Goal: Navigation & Orientation: Understand site structure

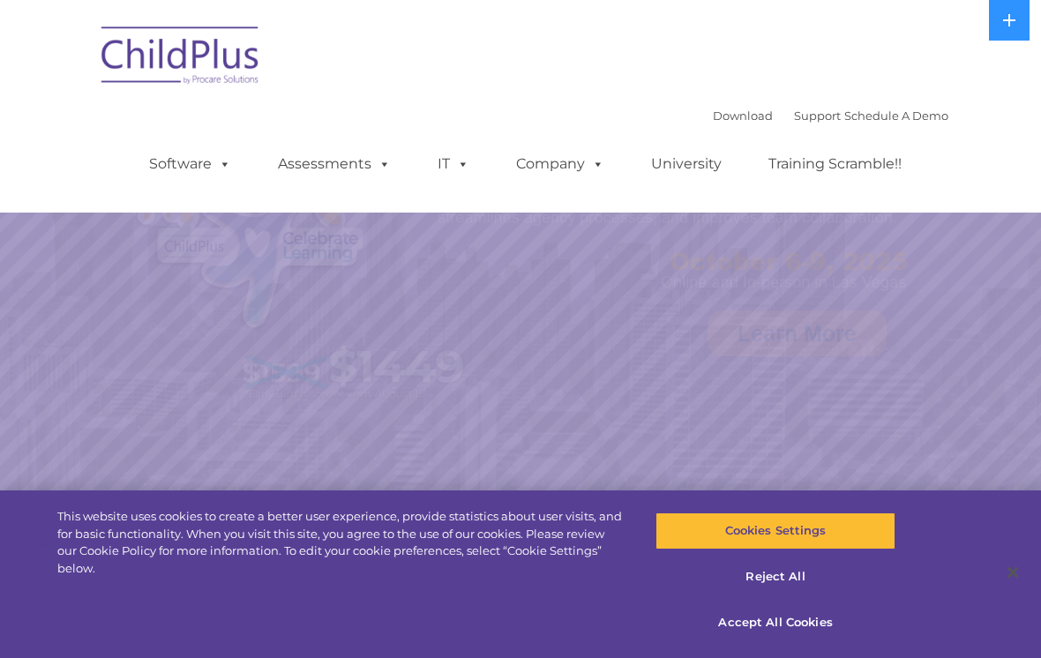
select select "MEDIUM"
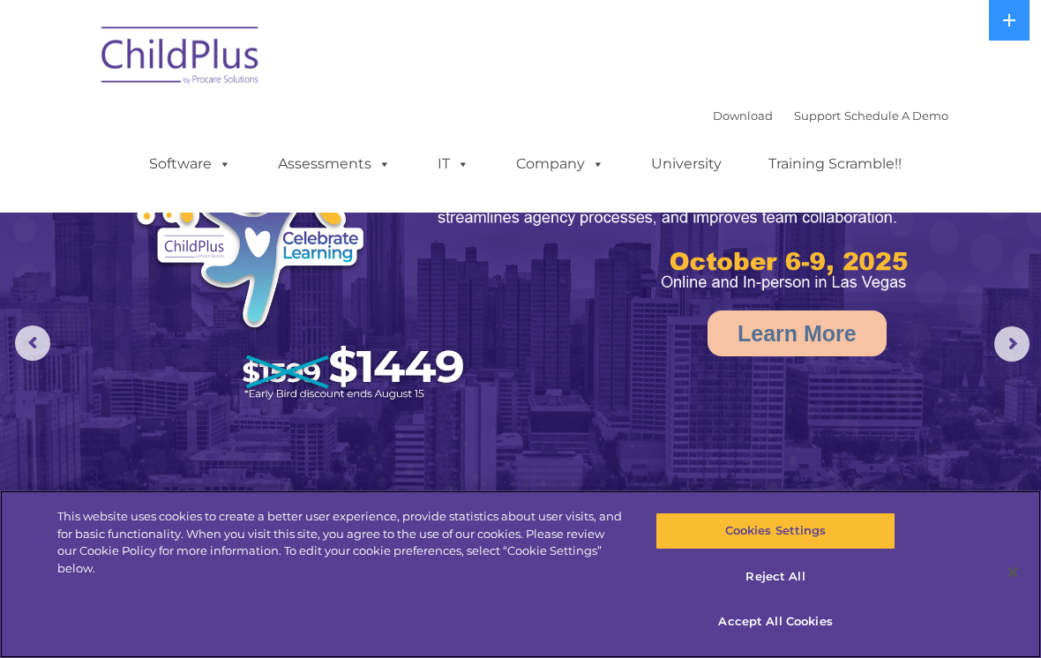
scroll to position [2, 0]
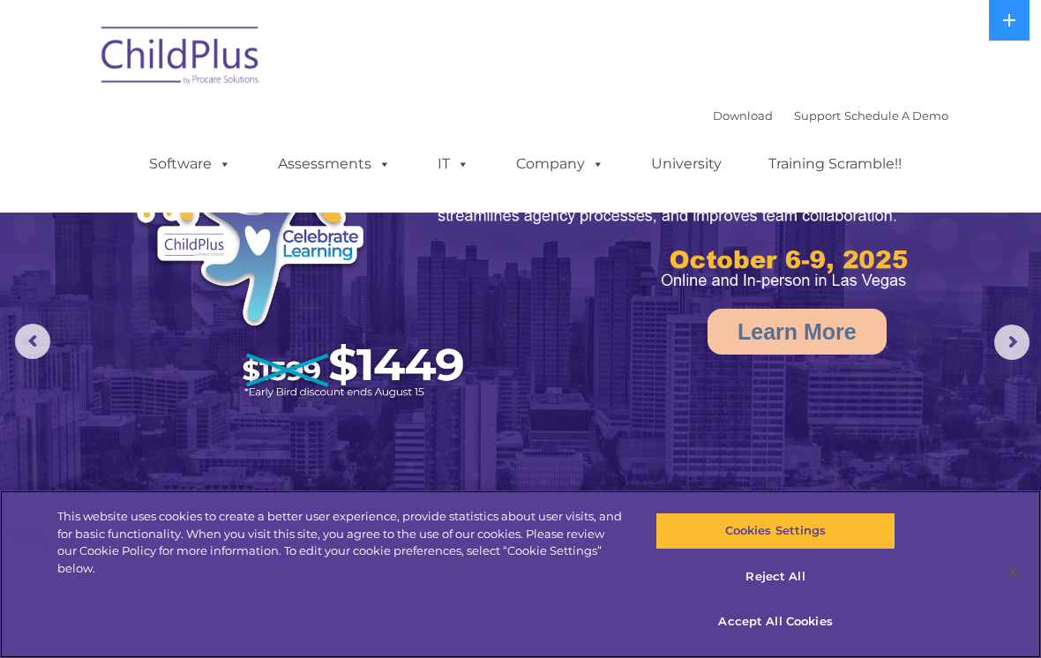
click at [757, 611] on button "Accept All Cookies" at bounding box center [775, 622] width 239 height 37
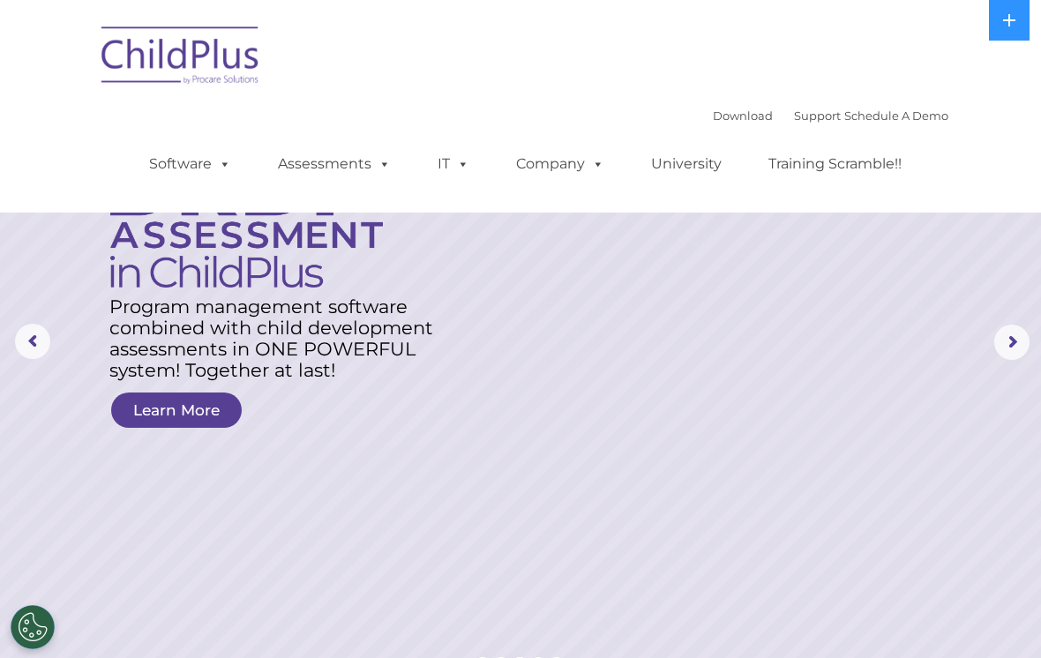
scroll to position [1, 0]
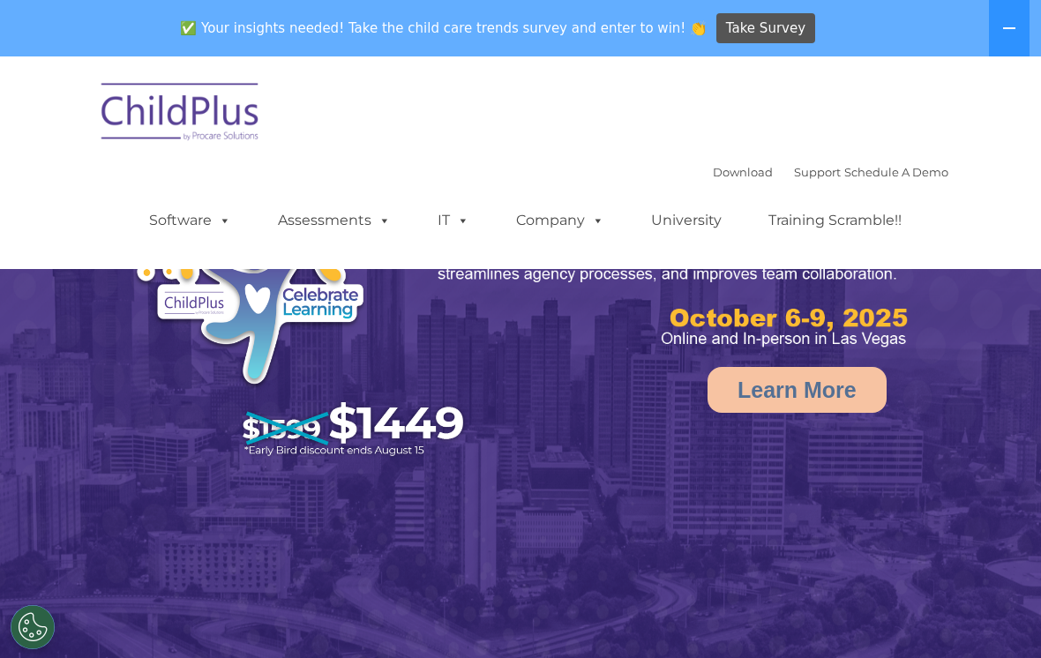
select select "MEDIUM"
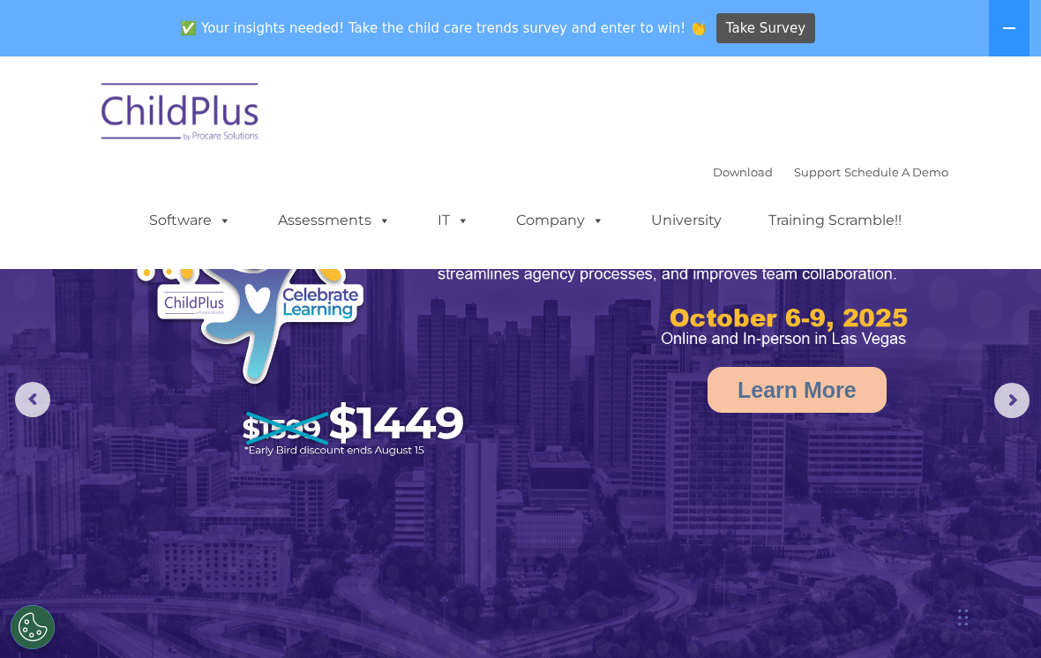
click at [1011, 27] on icon at bounding box center [1009, 28] width 12 height 2
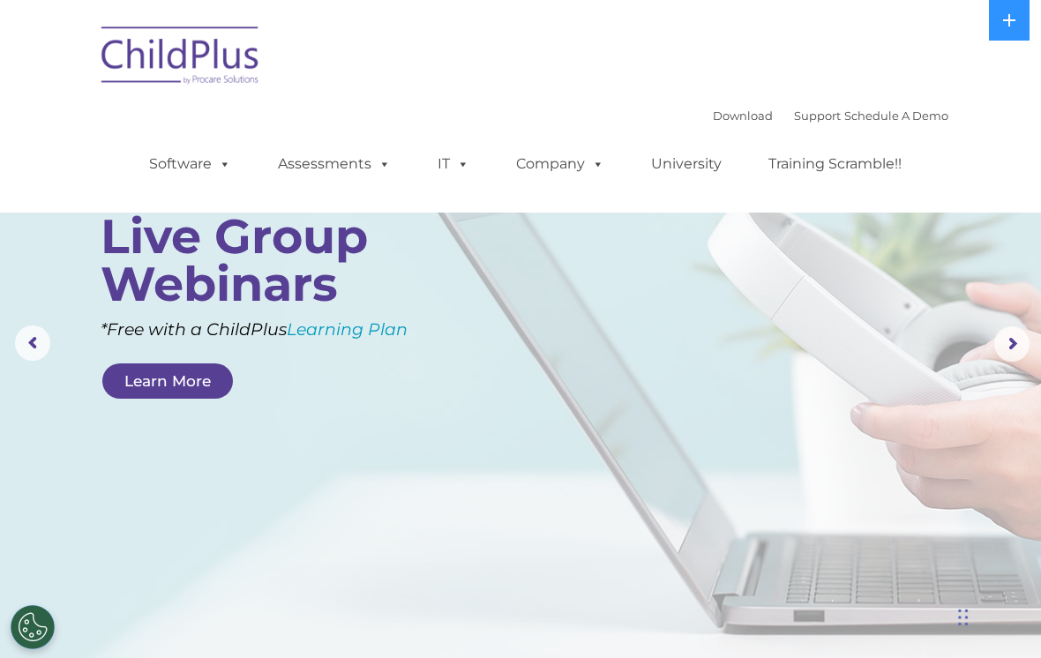
click at [563, 167] on link "Company" at bounding box center [561, 163] width 124 height 35
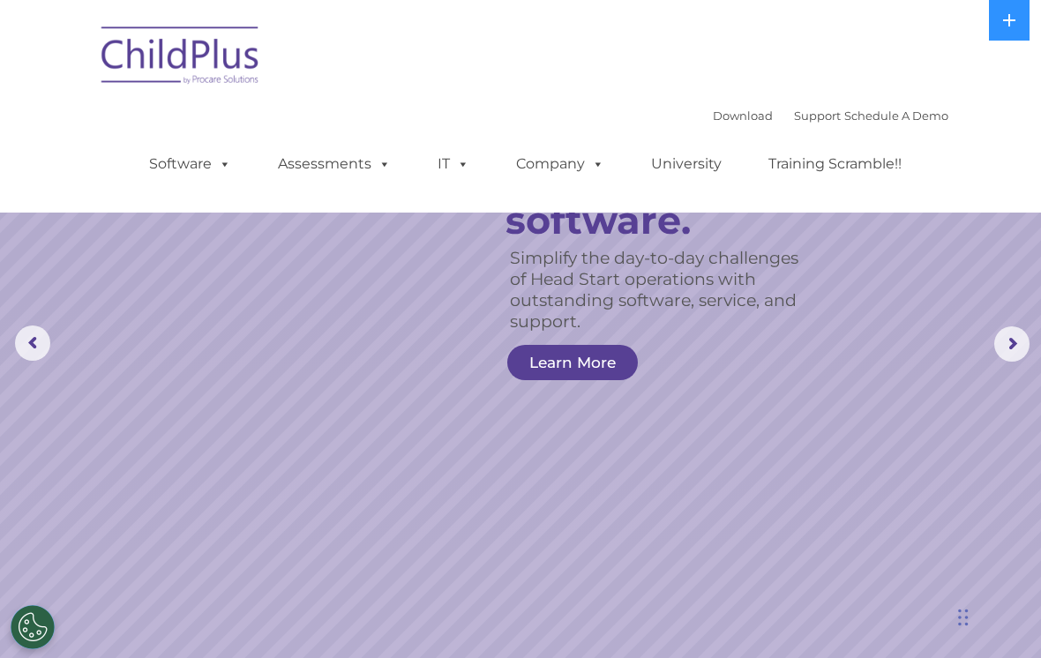
click at [182, 49] on img at bounding box center [181, 58] width 176 height 88
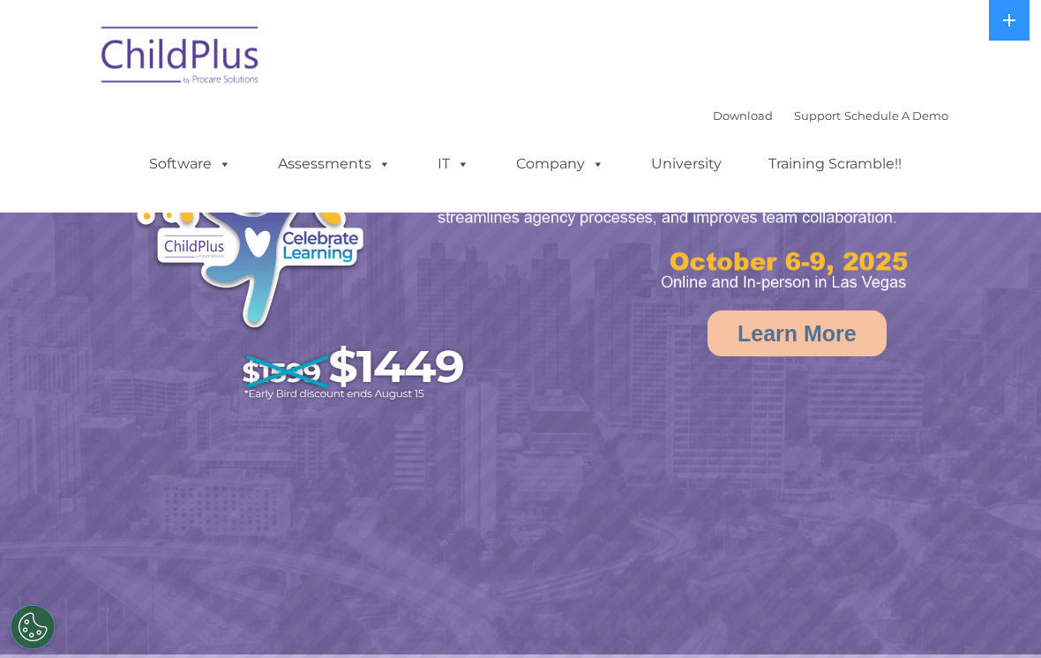
select select "MEDIUM"
